Goal: Information Seeking & Learning: Learn about a topic

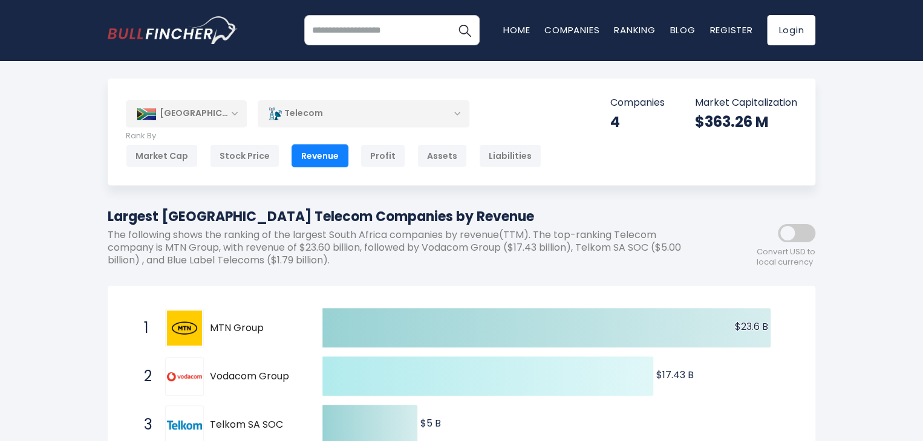
scroll to position [60, 0]
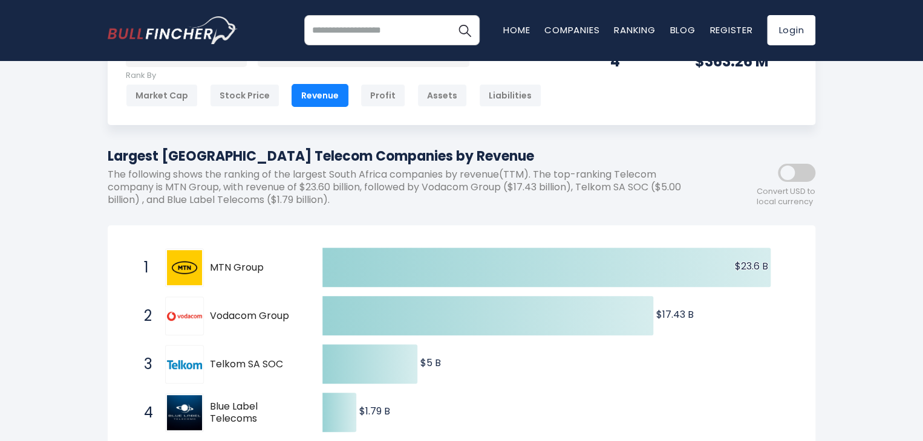
click at [788, 174] on span at bounding box center [795, 173] width 37 height 18
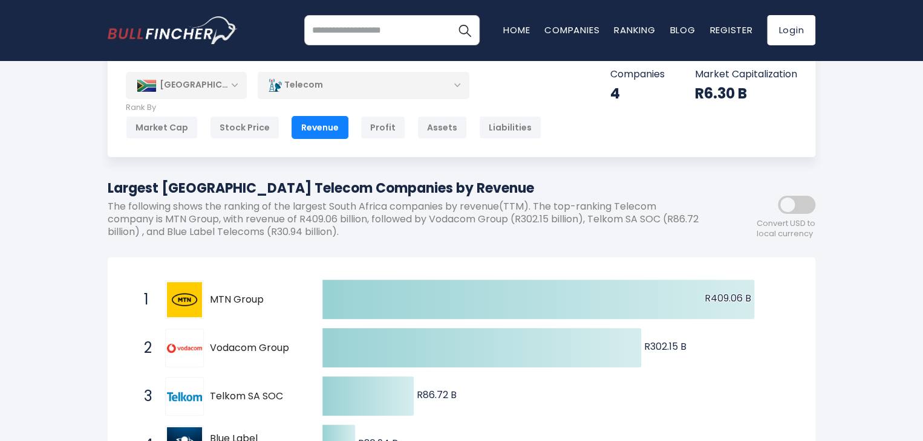
scroll to position [0, 0]
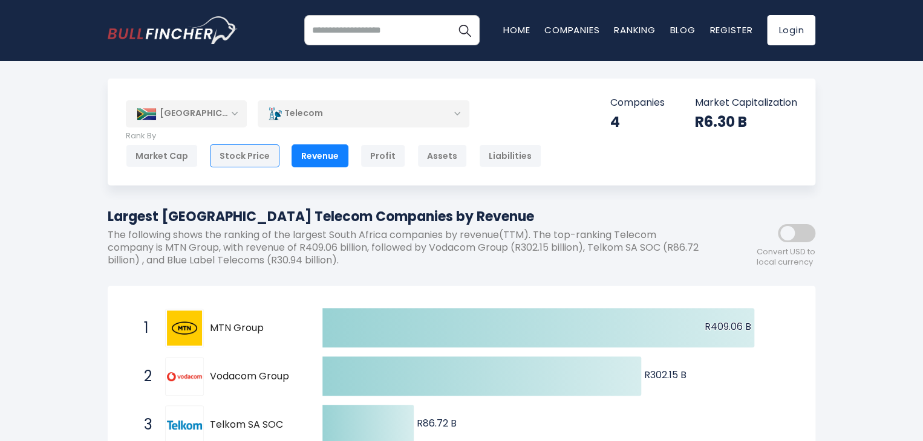
click at [232, 150] on div "Stock Price" at bounding box center [245, 155] width 70 height 23
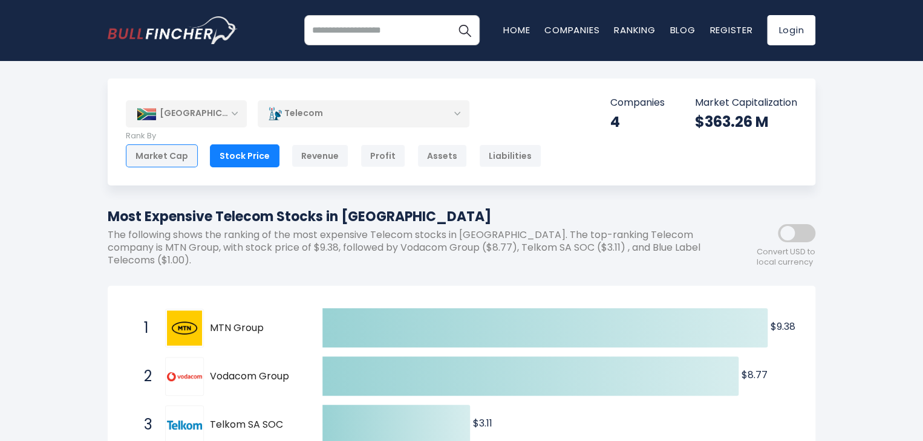
click at [170, 155] on div "Market Cap" at bounding box center [162, 155] width 72 height 23
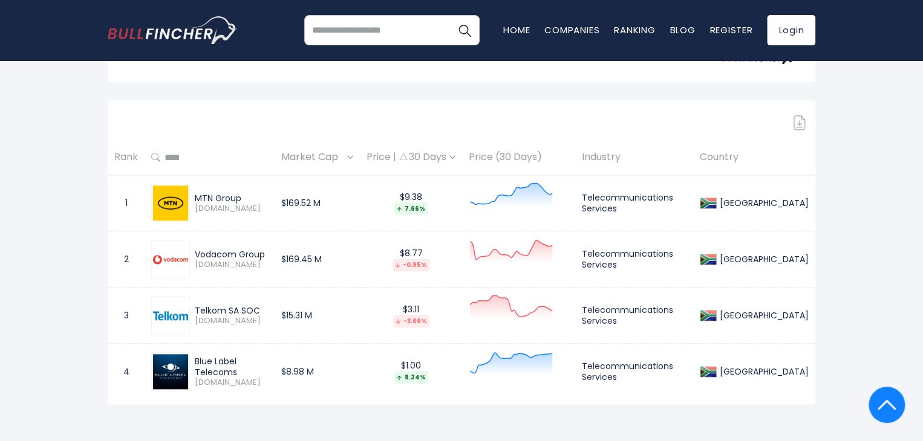
scroll to position [484, 0]
